Goal: Task Accomplishment & Management: Manage account settings

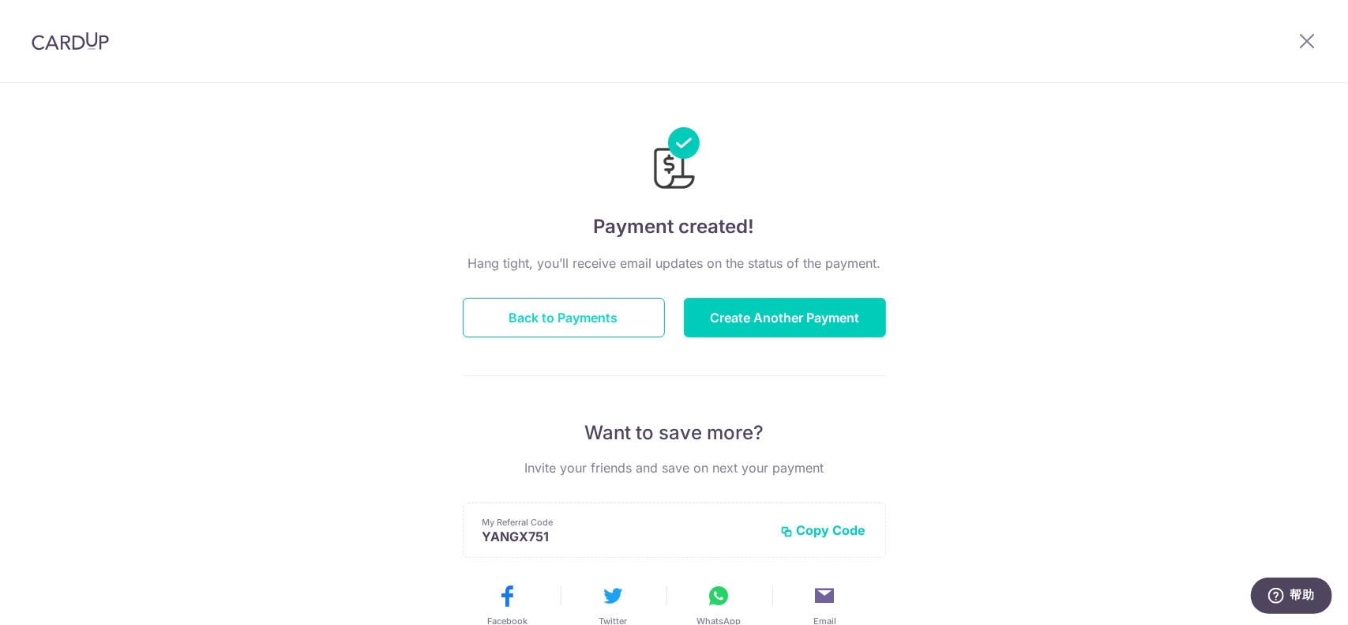
click at [591, 306] on button "Back to Payments" at bounding box center [564, 317] width 202 height 39
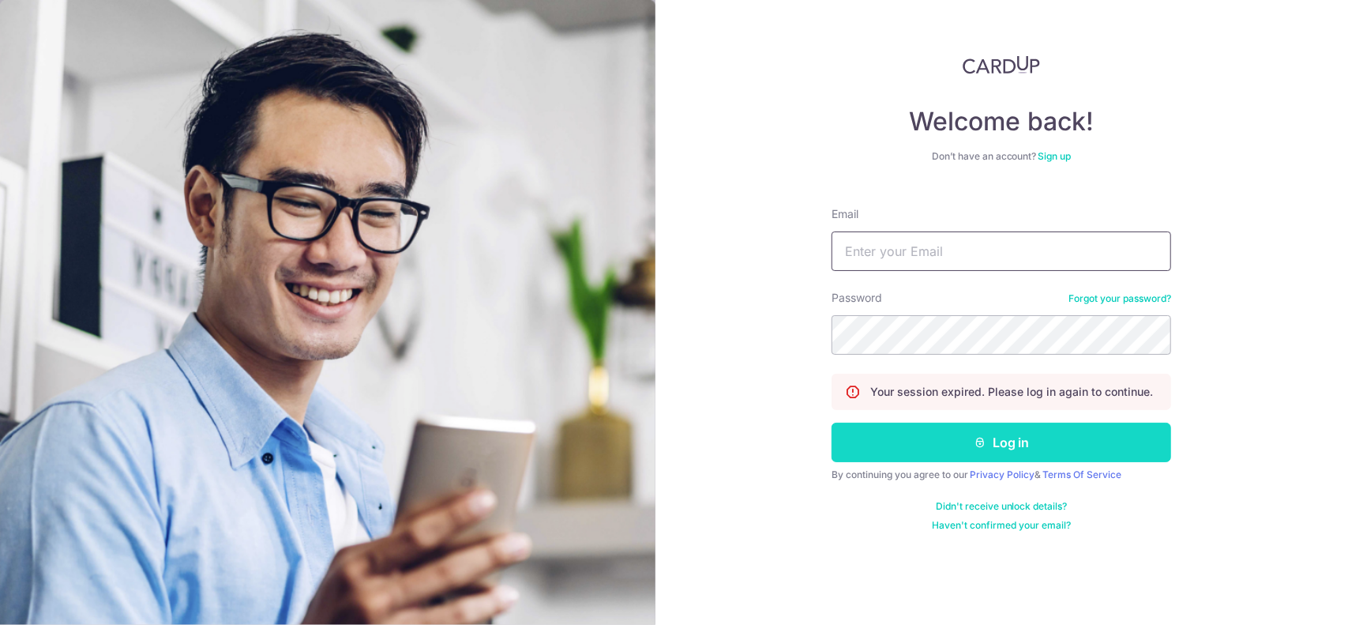
type input "whoisxuyang@gmail.com"
click at [916, 443] on button "Log in" at bounding box center [1002, 442] width 340 height 39
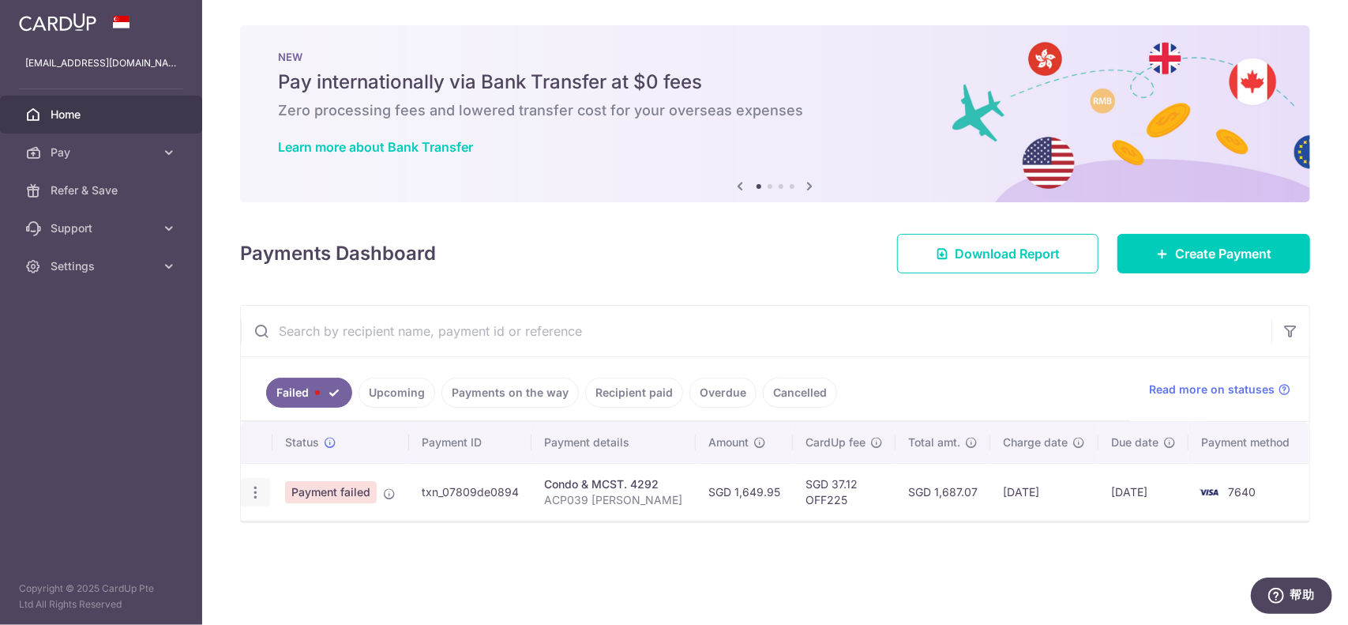
click at [262, 487] on div "Update payment" at bounding box center [255, 492] width 29 height 29
click at [253, 497] on icon "button" at bounding box center [255, 492] width 17 height 17
click at [303, 539] on span "Update payment" at bounding box center [339, 535] width 107 height 19
radio input "true"
type input "1,649.95"
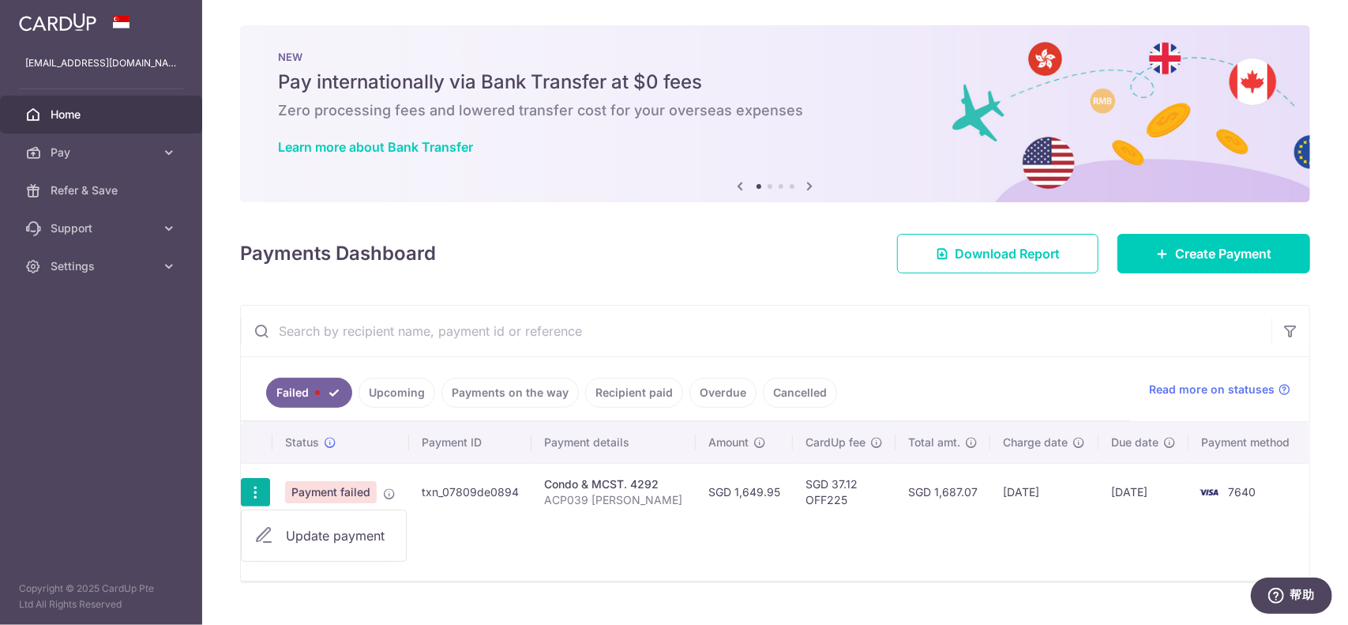
type input "ACP039 XU YANG"
type input "OFF225"
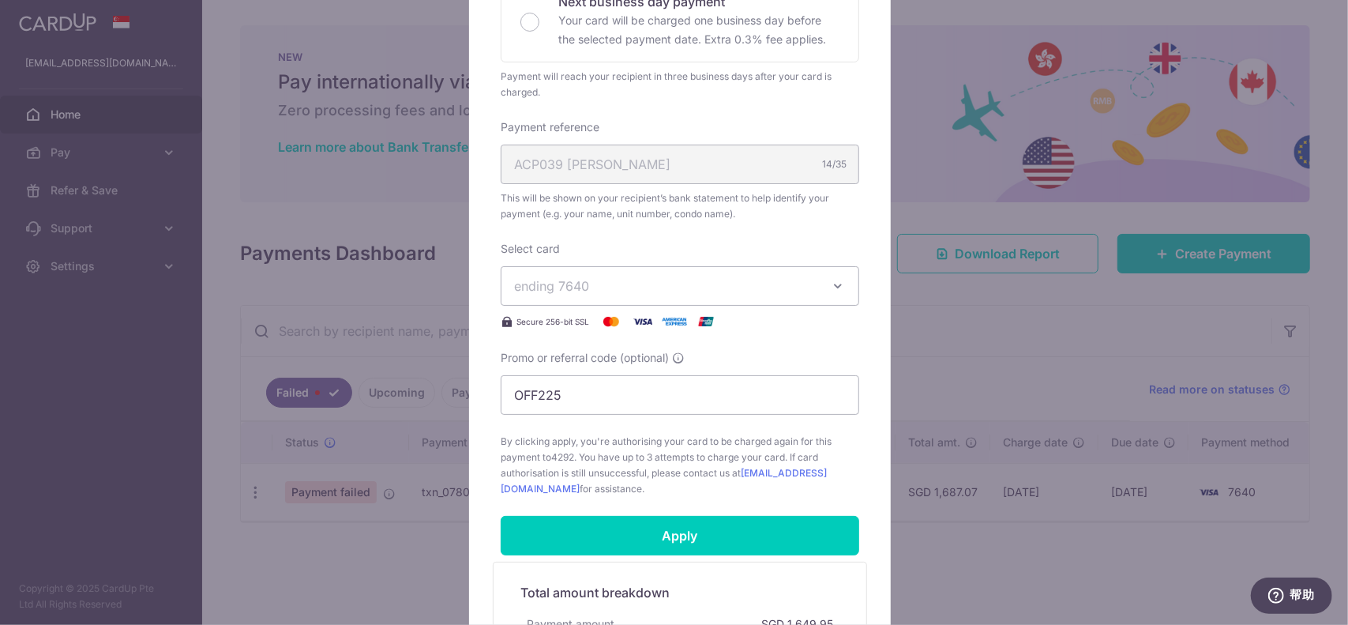
scroll to position [650, 0]
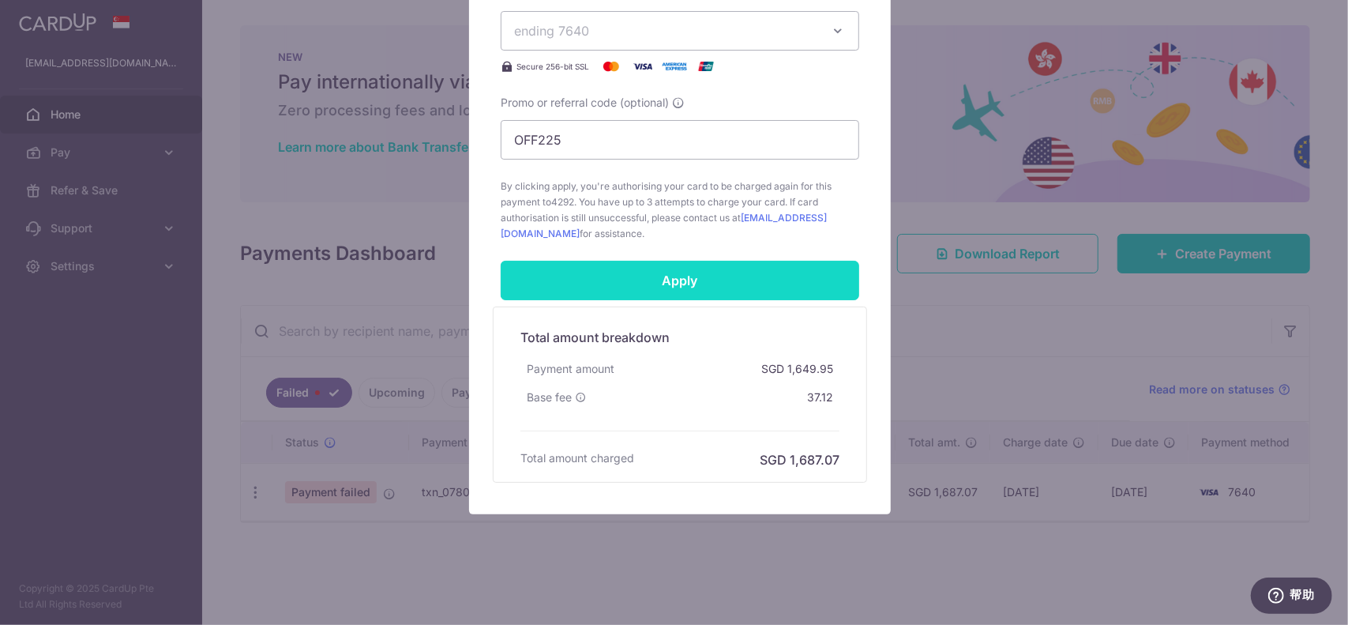
click at [678, 265] on input "Apply" at bounding box center [680, 280] width 359 height 39
